Goal: Transaction & Acquisition: Purchase product/service

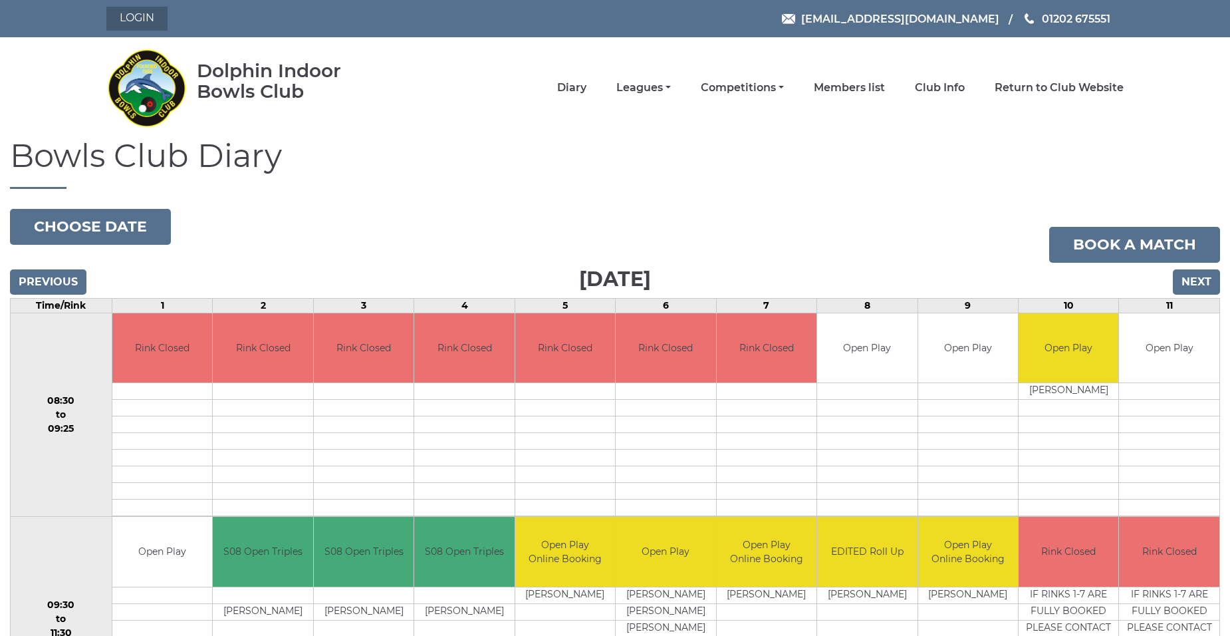
click at [138, 15] on link "Login" at bounding box center [136, 19] width 61 height 24
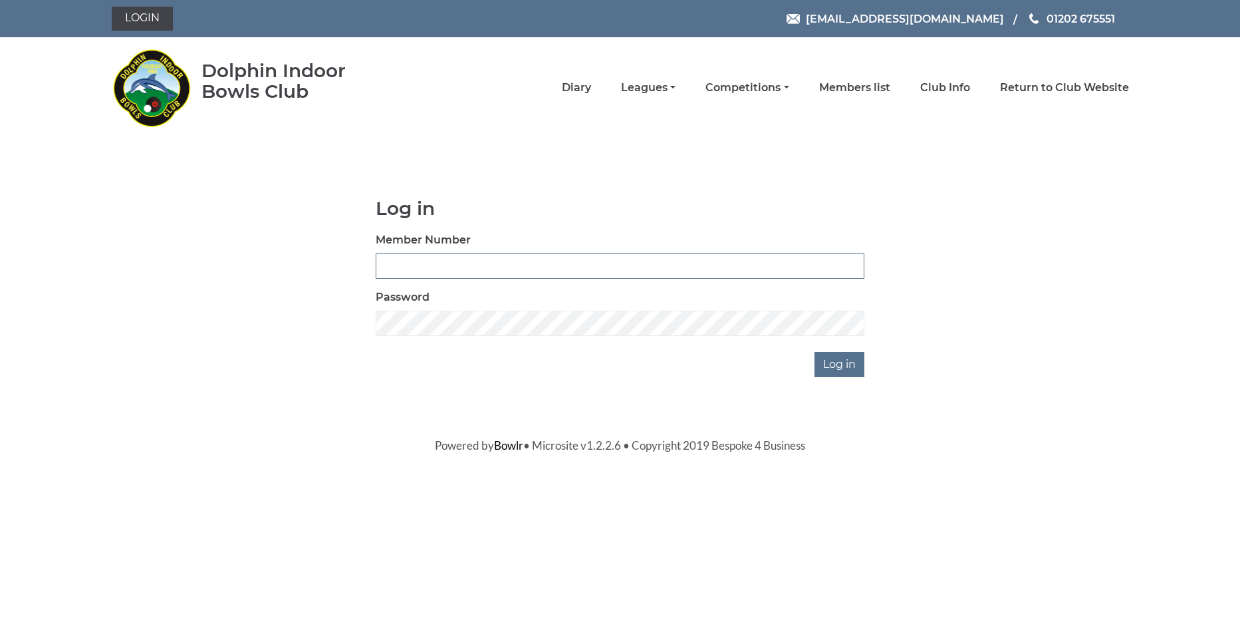
click at [505, 255] on input "Member Number" at bounding box center [620, 265] width 489 height 25
type input "2211"
click at [815, 352] on input "Log in" at bounding box center [840, 364] width 50 height 25
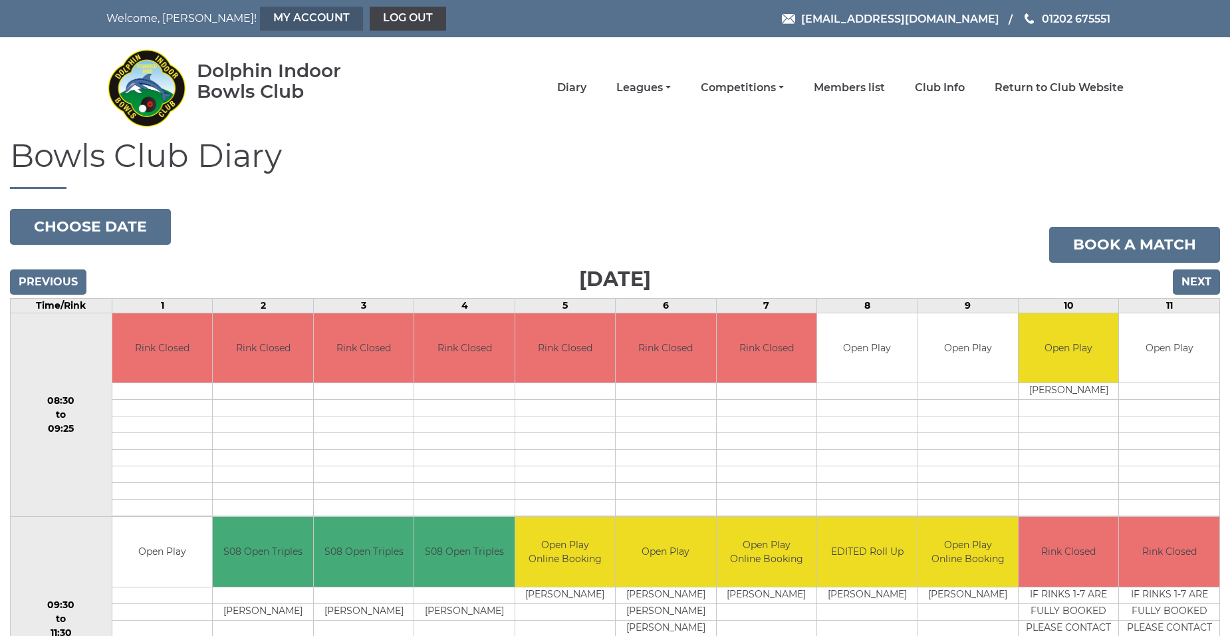
drag, startPoint x: 248, startPoint y: 13, endPoint x: 252, endPoint y: 20, distance: 8.3
click at [260, 14] on link "My Account" at bounding box center [311, 19] width 103 height 24
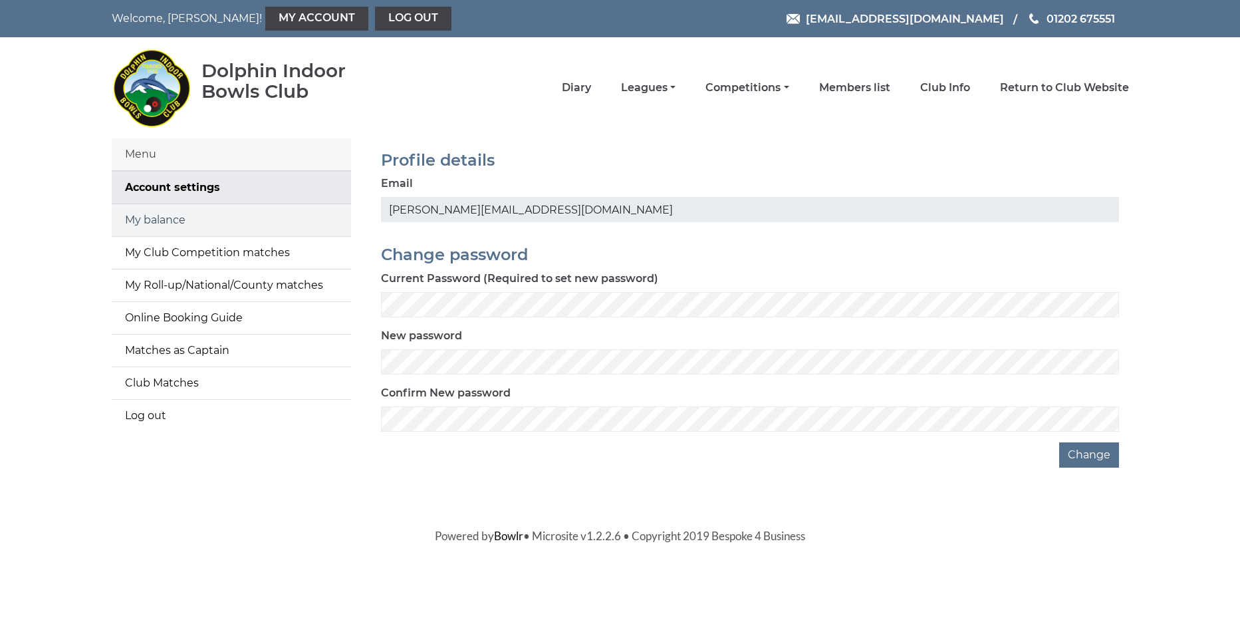
drag, startPoint x: 158, startPoint y: 217, endPoint x: 182, endPoint y: 221, distance: 24.3
click at [159, 217] on link "My balance" at bounding box center [231, 220] width 239 height 32
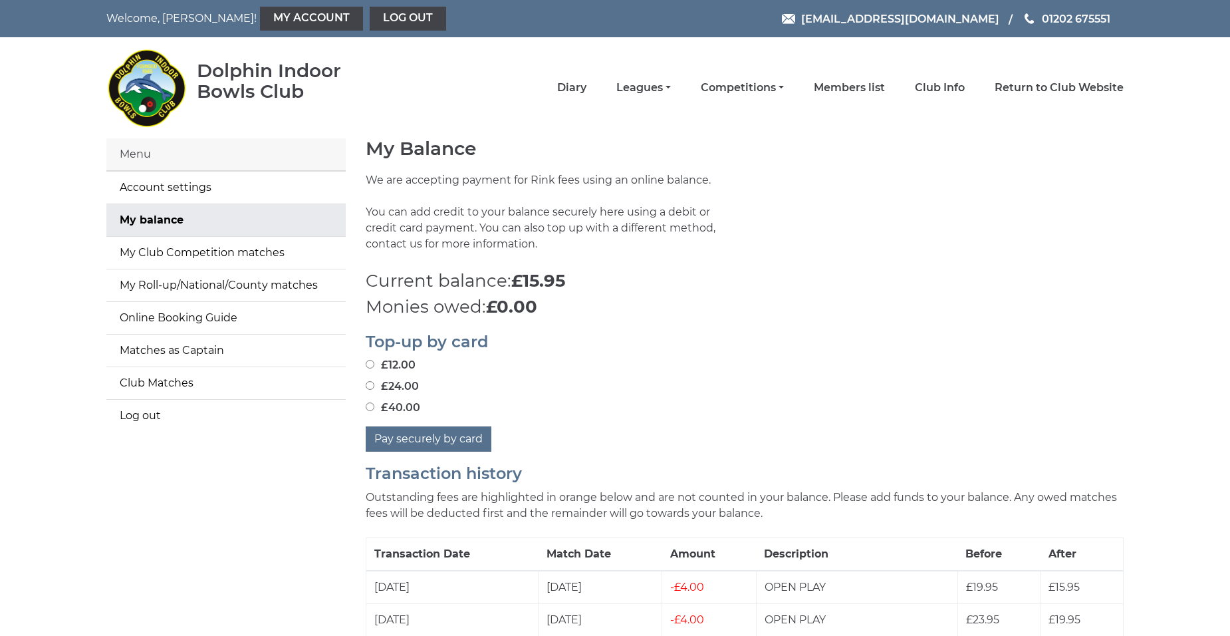
click at [370, 406] on input "£40.00" at bounding box center [370, 406] width 9 height 9
radio input "true"
click at [432, 434] on button "Pay securely by card" at bounding box center [429, 438] width 126 height 25
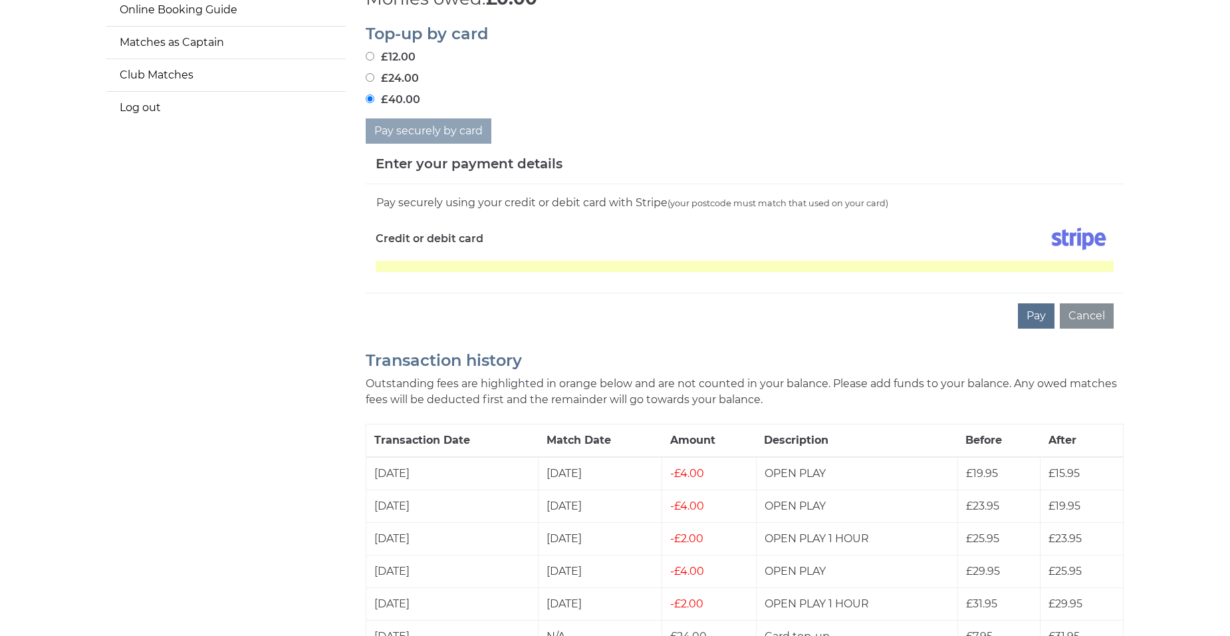
scroll to position [266, 0]
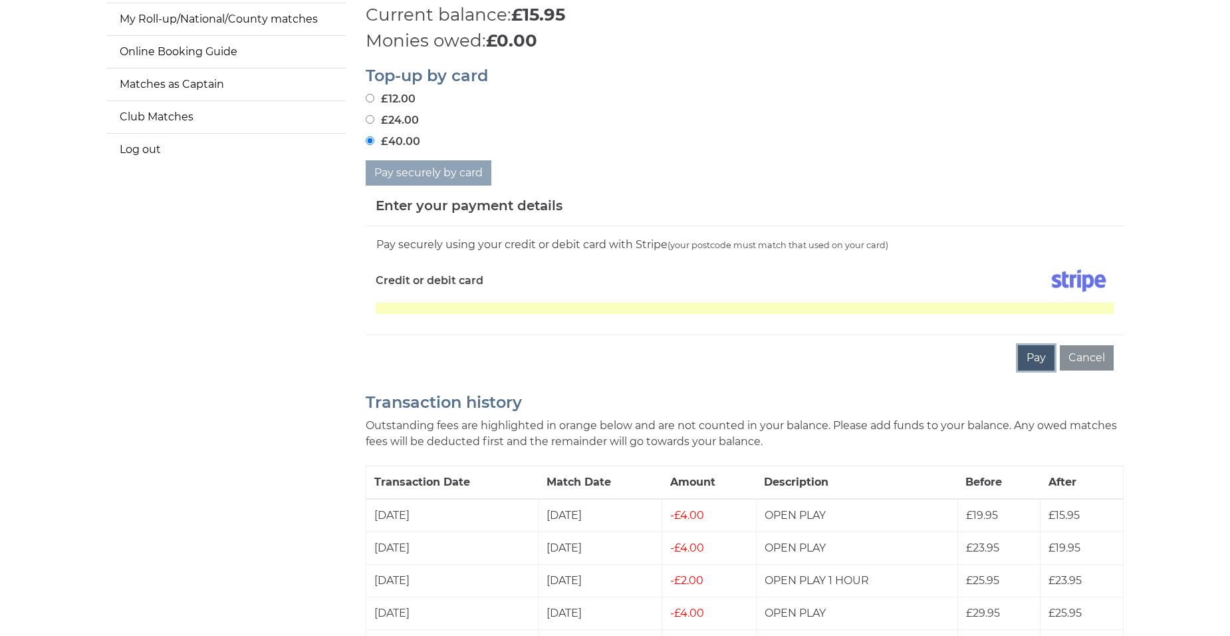
click at [1035, 356] on button "Pay" at bounding box center [1036, 357] width 37 height 25
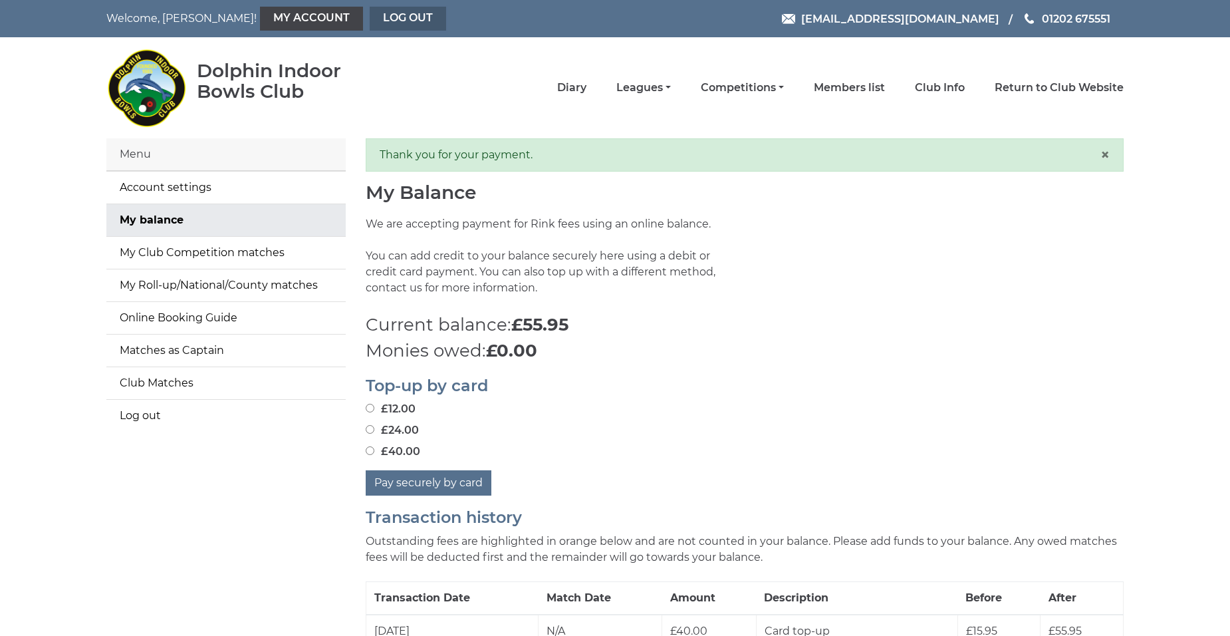
click at [370, 19] on link "Log out" at bounding box center [408, 19] width 76 height 24
